Goal: Obtain resource: Obtain resource

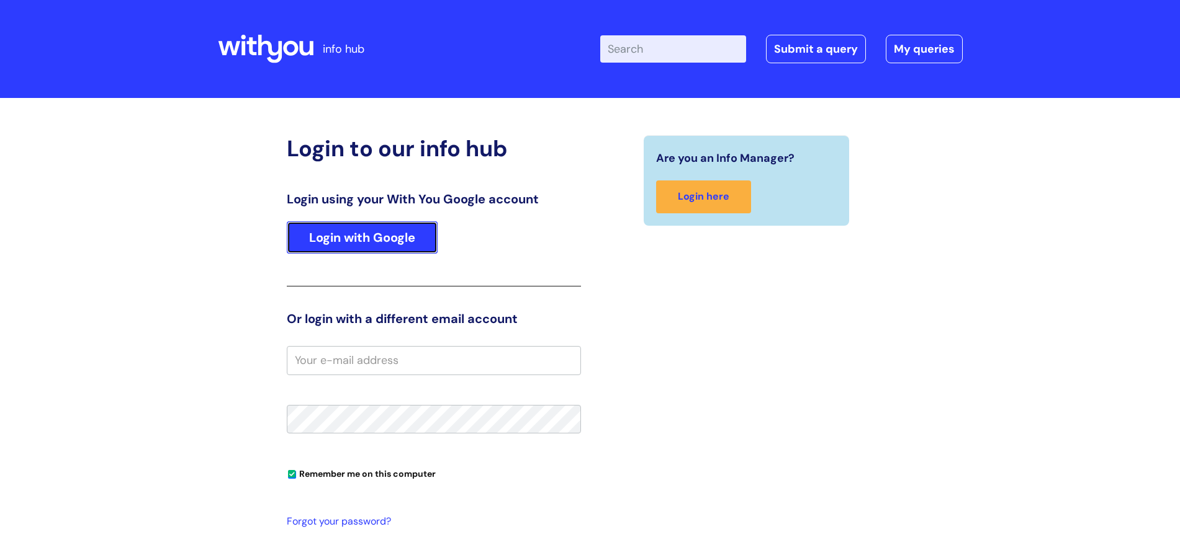
drag, startPoint x: 0, startPoint y: 0, endPoint x: 369, endPoint y: 238, distance: 439.0
click at [369, 238] on link "Login with Google" at bounding box center [362, 238] width 151 height 32
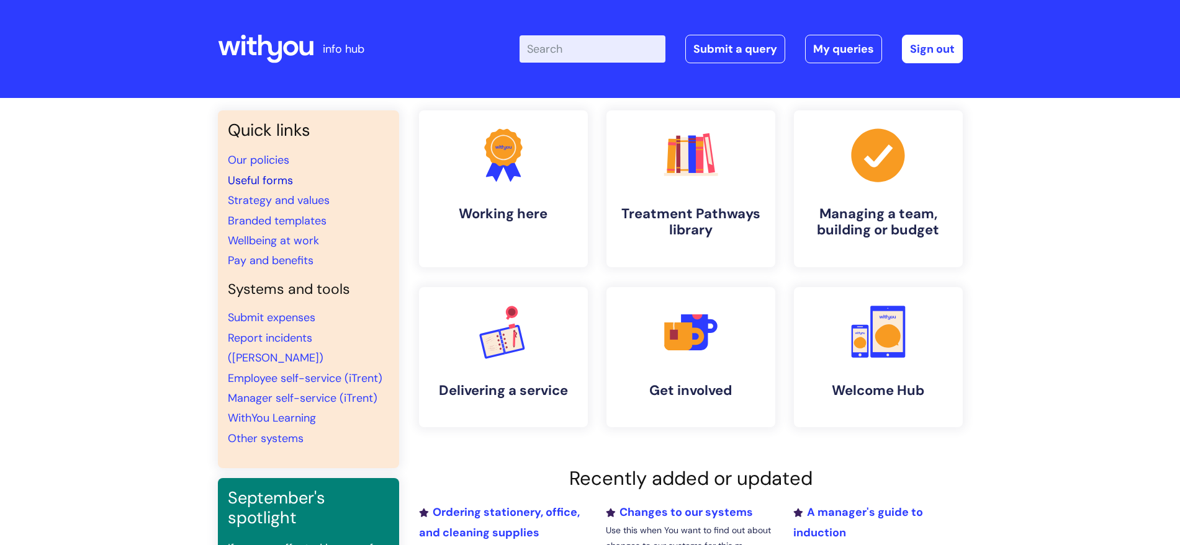
click at [244, 179] on link "Useful forms" at bounding box center [260, 180] width 65 height 15
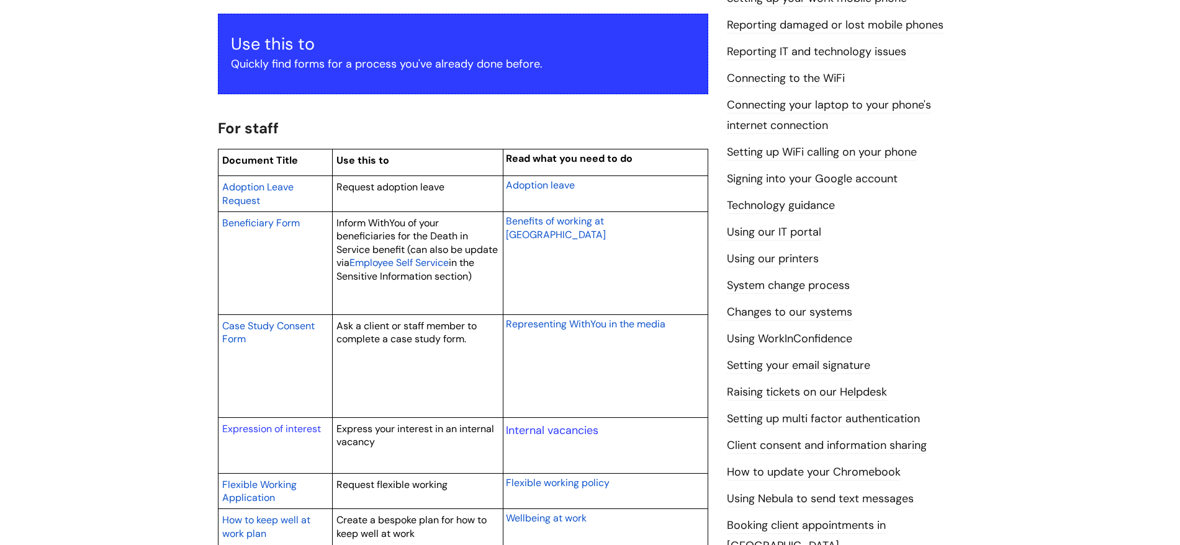
scroll to position [310, 0]
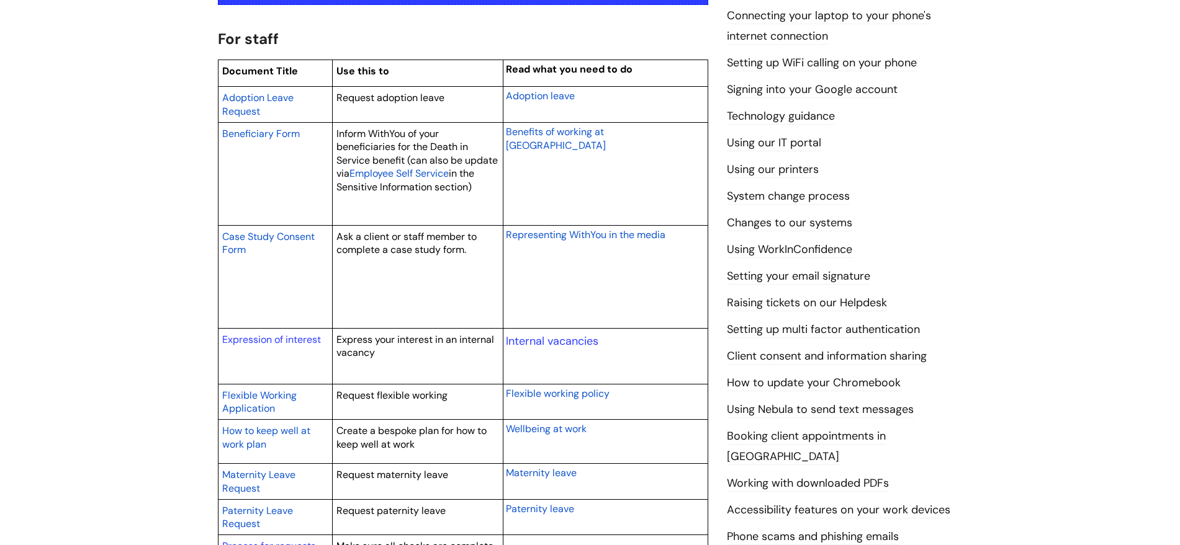
click at [275, 394] on span "Flexible Working Application" at bounding box center [259, 402] width 74 height 27
